Goal: Transaction & Acquisition: Purchase product/service

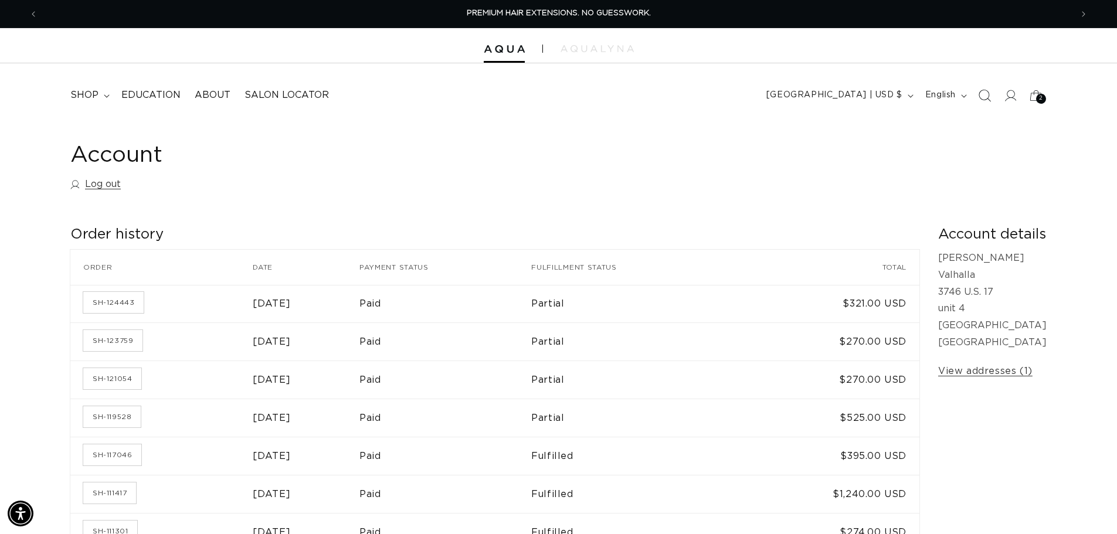
click at [985, 98] on icon "Search" at bounding box center [984, 95] width 12 height 12
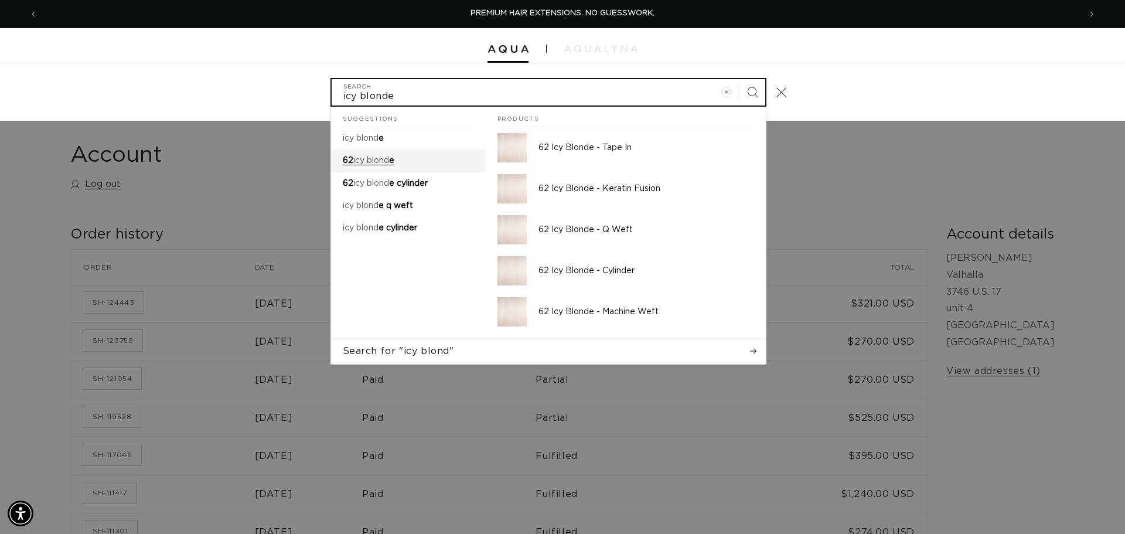
type input "icy blonde"
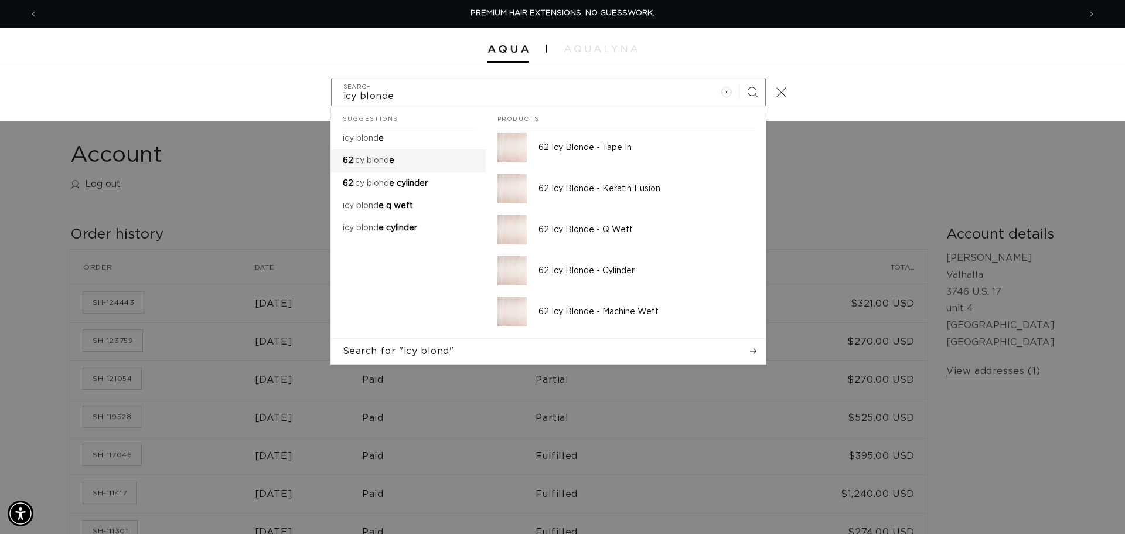
click at [421, 159] on link "62 icy blond e" at bounding box center [408, 160] width 155 height 22
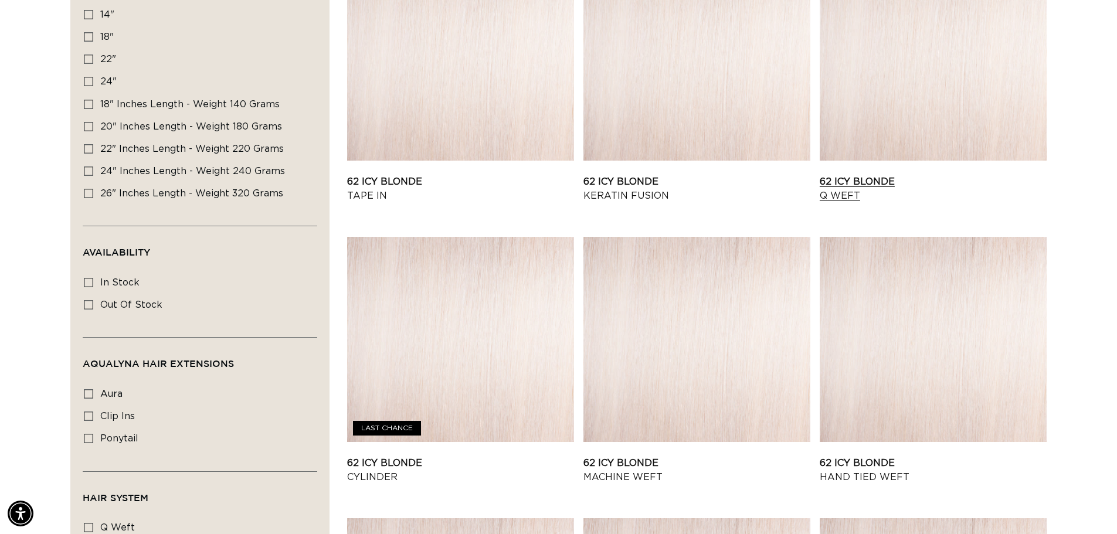
scroll to position [234, 0]
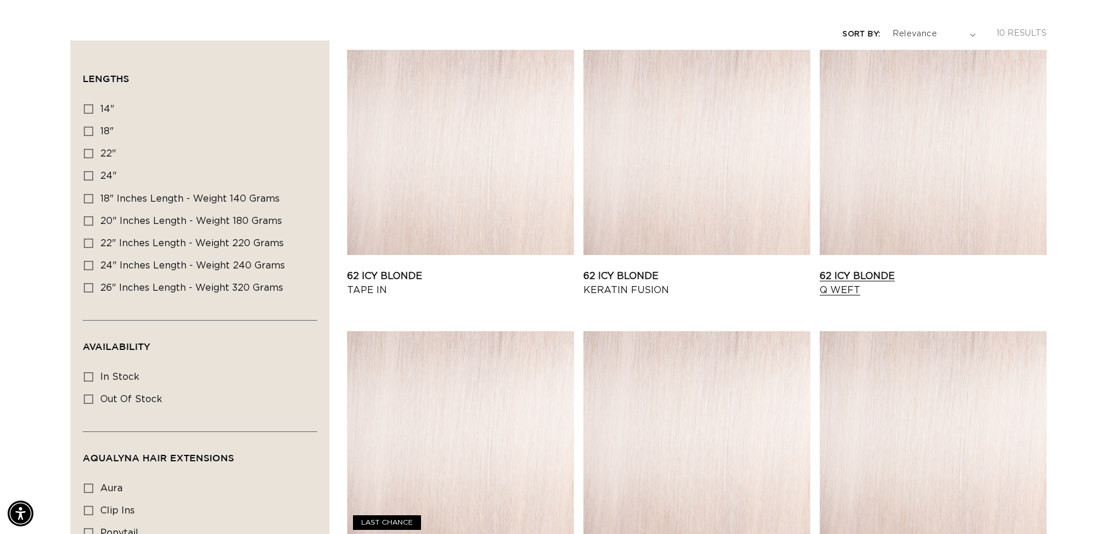
click at [939, 269] on link "62 Icy Blonde Q Weft" at bounding box center [932, 283] width 227 height 28
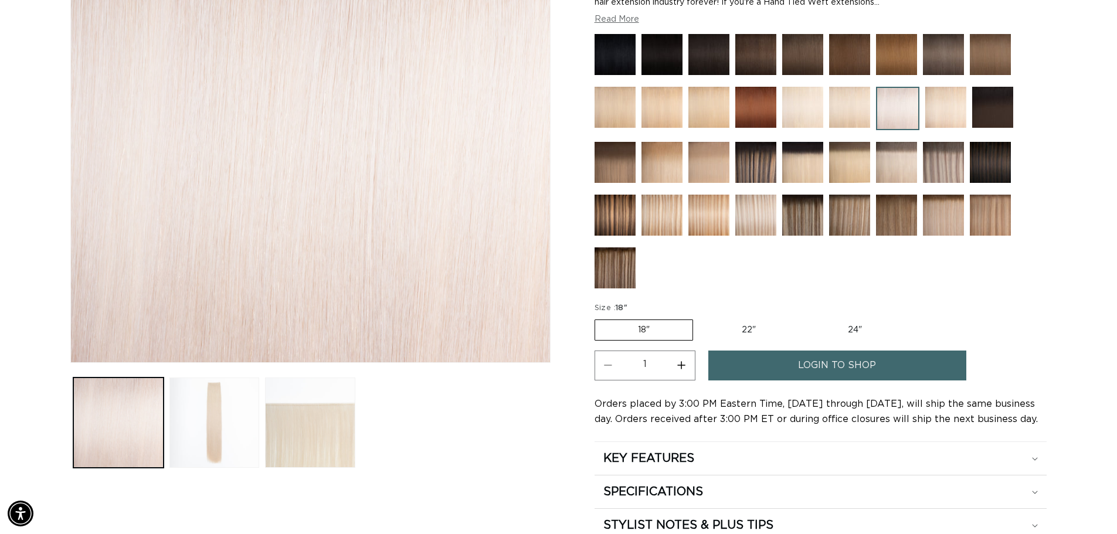
scroll to position [0, 1033]
click at [828, 365] on span "login to shop" at bounding box center [837, 366] width 78 height 30
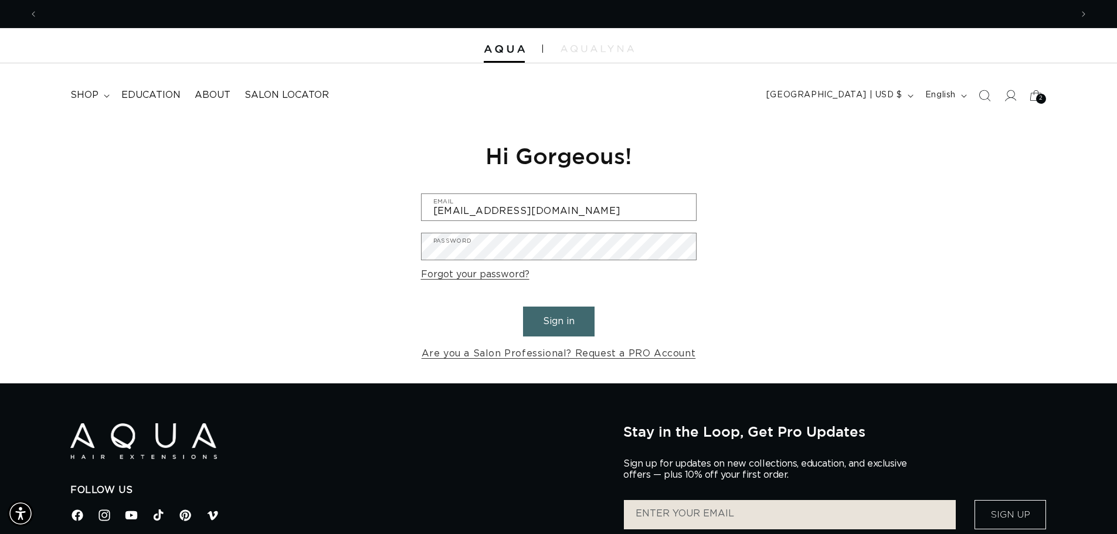
scroll to position [0, 2067]
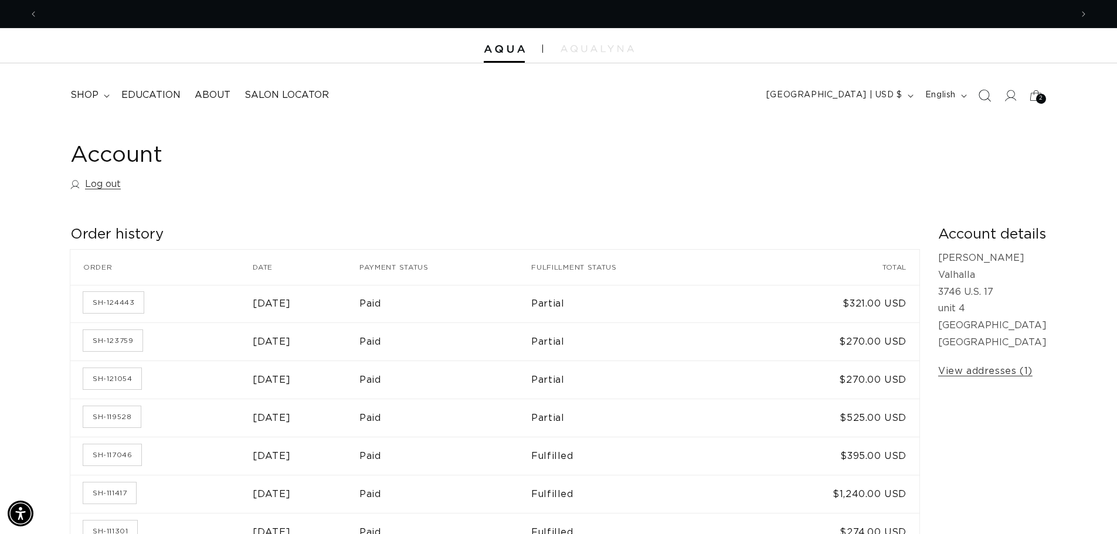
click at [975, 101] on span "Search" at bounding box center [984, 96] width 26 height 26
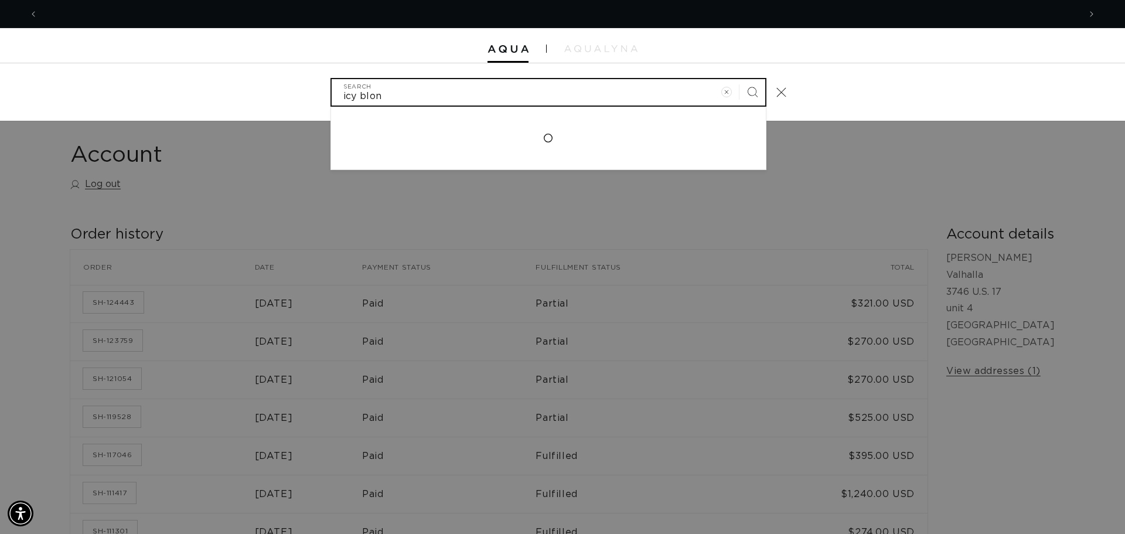
scroll to position [0, 2084]
type input "icy blonde"
click at [740, 79] on button "Search" at bounding box center [753, 92] width 26 height 26
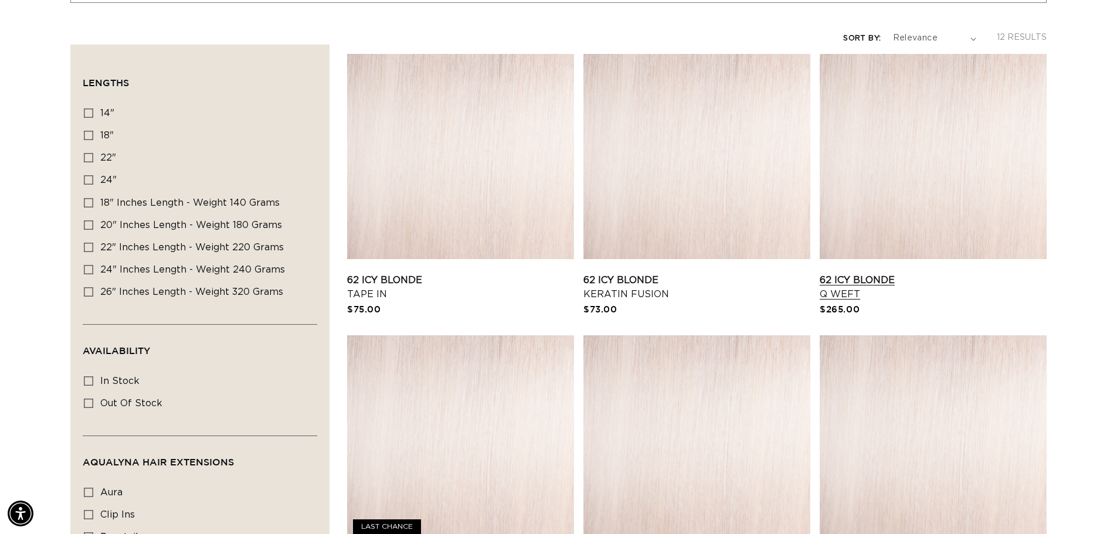
scroll to position [234, 0]
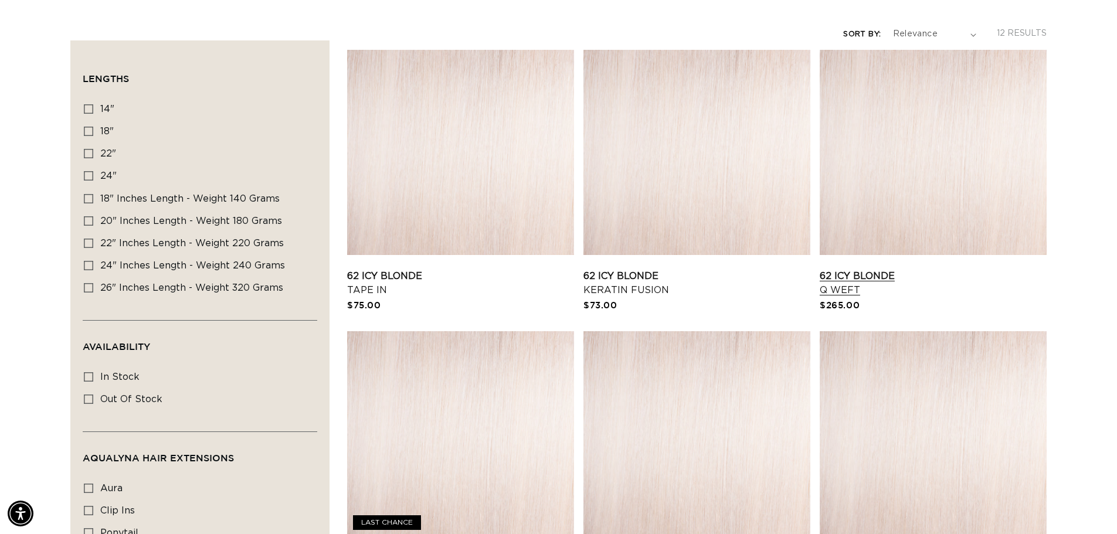
click at [946, 269] on link "62 Icy Blonde Q Weft" at bounding box center [932, 283] width 227 height 28
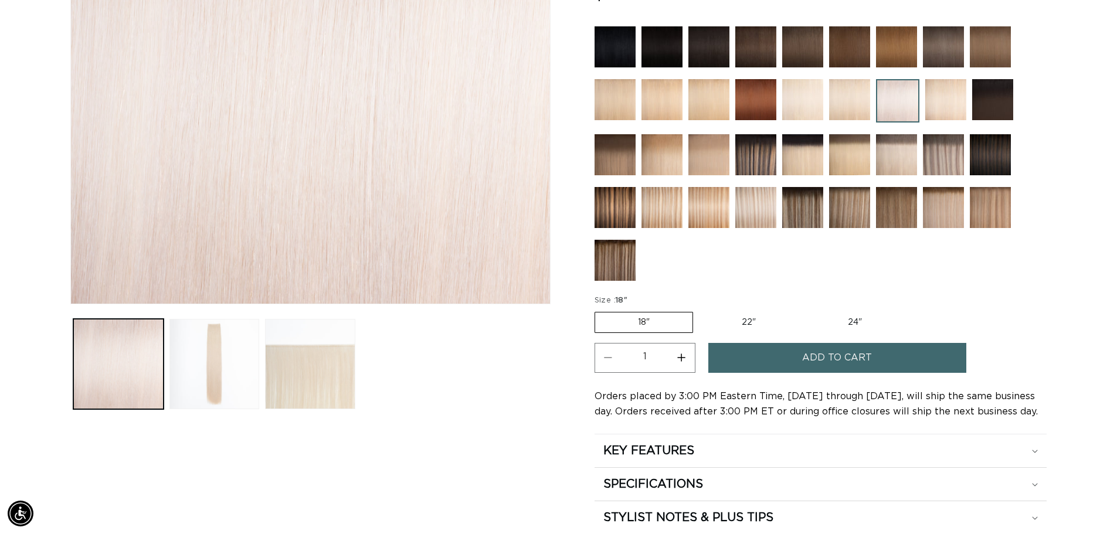
scroll to position [0, 1033]
drag, startPoint x: 890, startPoint y: 358, endPoint x: 1064, endPoint y: 363, distance: 174.2
click at [890, 359] on button "Add to cart" at bounding box center [837, 358] width 258 height 30
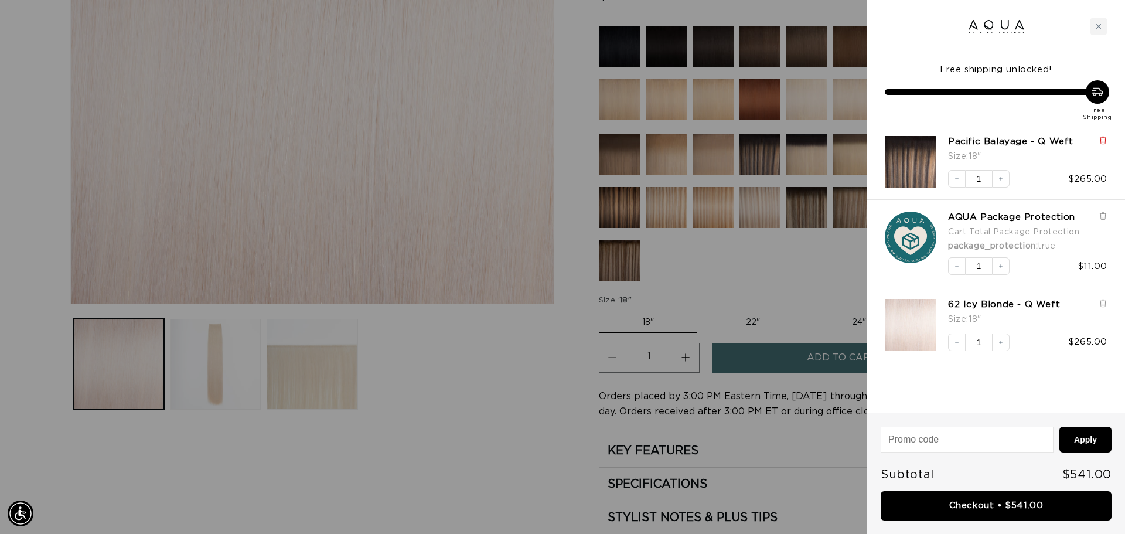
scroll to position [0, 0]
click at [1104, 141] on icon at bounding box center [1103, 141] width 5 height 6
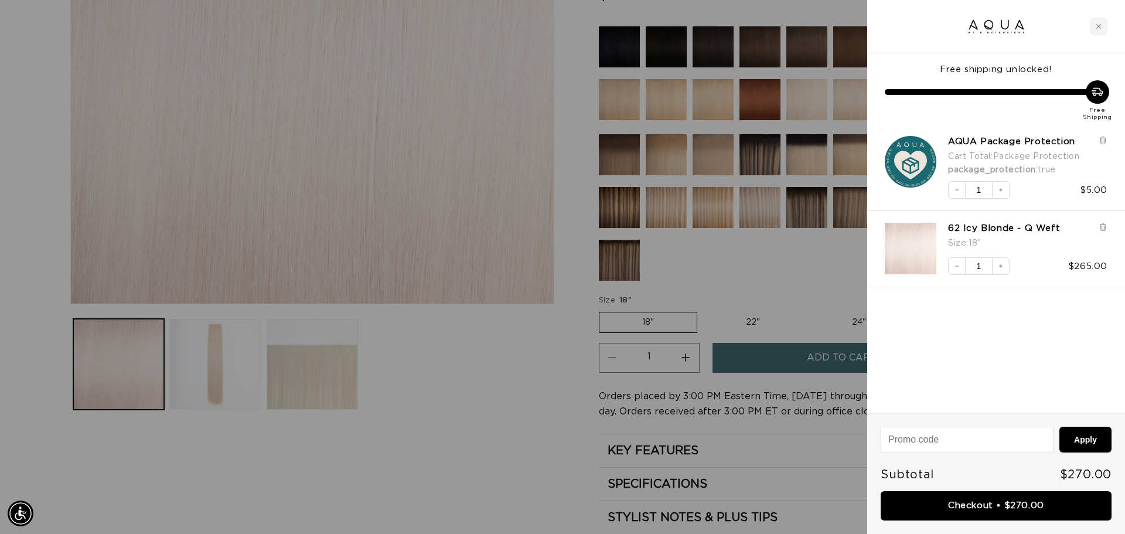
scroll to position [0, 1042]
click at [1100, 138] on icon at bounding box center [1103, 140] width 9 height 9
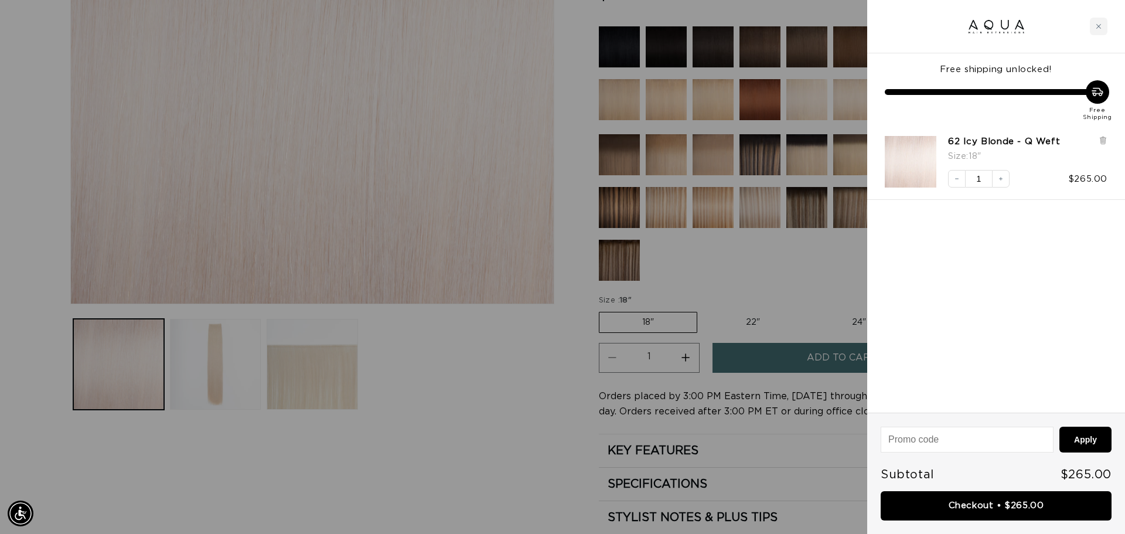
scroll to position [0, 2084]
click at [1043, 256] on div "Free shipping unlocked! Free Shipping 62 Icy Blonde - Q Weft Size : 18" Decreas…" at bounding box center [996, 232] width 258 height 359
